Goal: Task Accomplishment & Management: Use online tool/utility

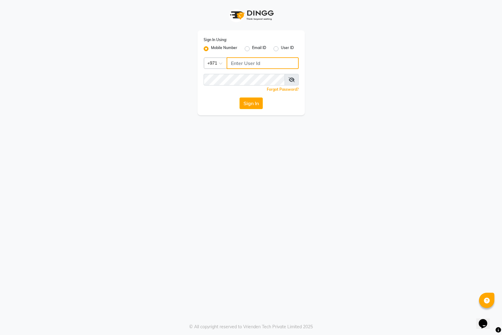
click at [244, 63] on input "Username" at bounding box center [262, 63] width 72 height 12
type input "526226156"
click at [249, 107] on button "Sign In" at bounding box center [250, 103] width 23 height 12
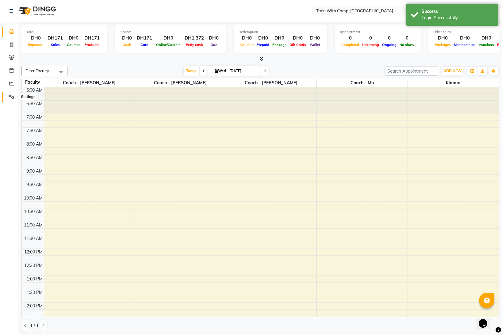
click at [6, 94] on span at bounding box center [11, 96] width 11 height 7
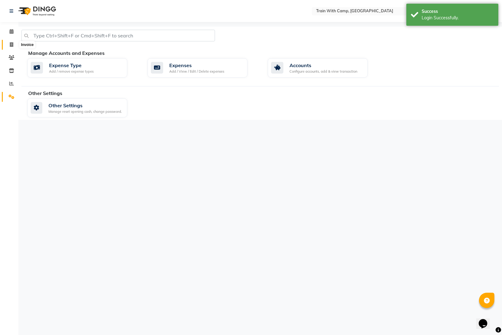
click at [12, 42] on span at bounding box center [11, 44] width 11 height 7
select select "910"
select select "service"
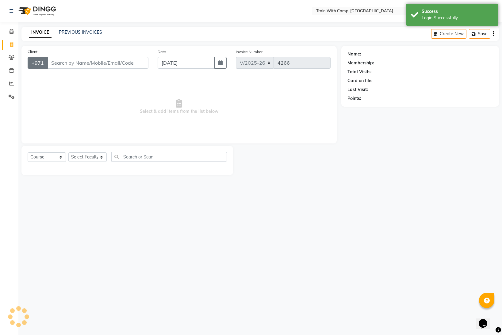
select select "14898"
click at [9, 59] on icon at bounding box center [12, 57] width 6 height 5
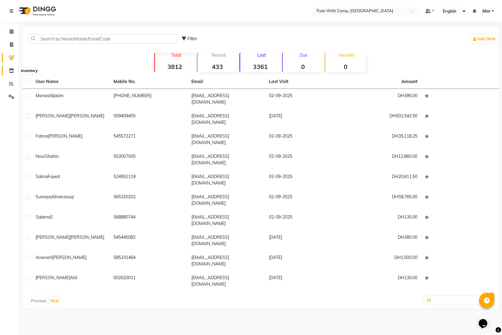
click at [13, 69] on icon at bounding box center [11, 70] width 5 height 5
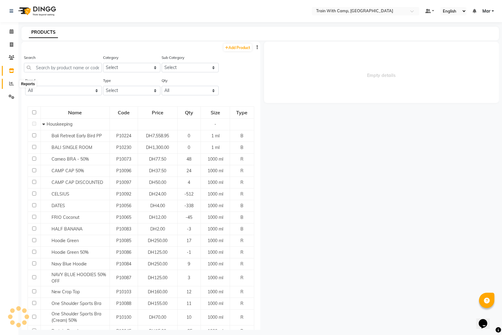
click at [13, 82] on icon at bounding box center [11, 83] width 5 height 5
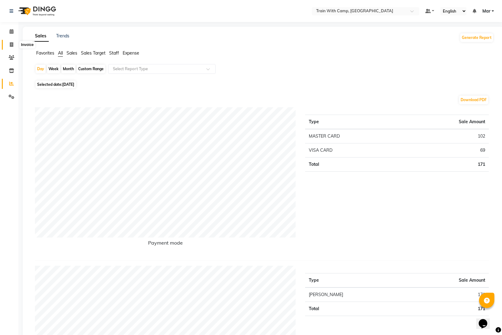
click at [13, 42] on icon at bounding box center [11, 44] width 3 height 5
select select "service"
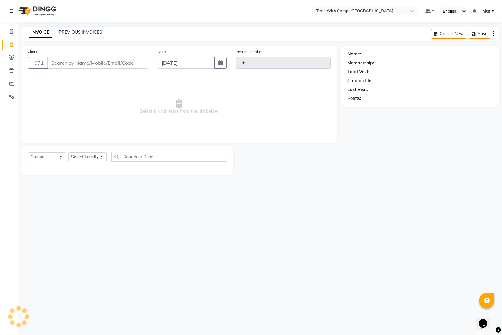
type input "4266"
select select "910"
select select "14898"
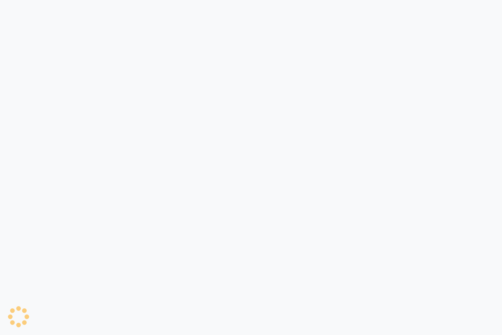
select select "910"
select select "service"
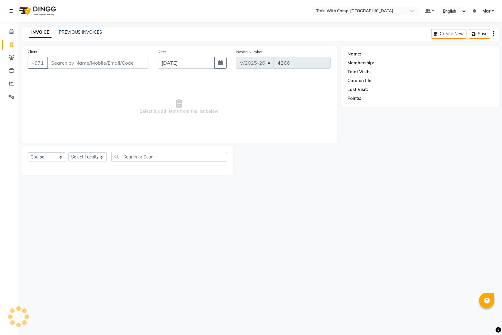
select select "14898"
